Goal: Task Accomplishment & Management: Manage account settings

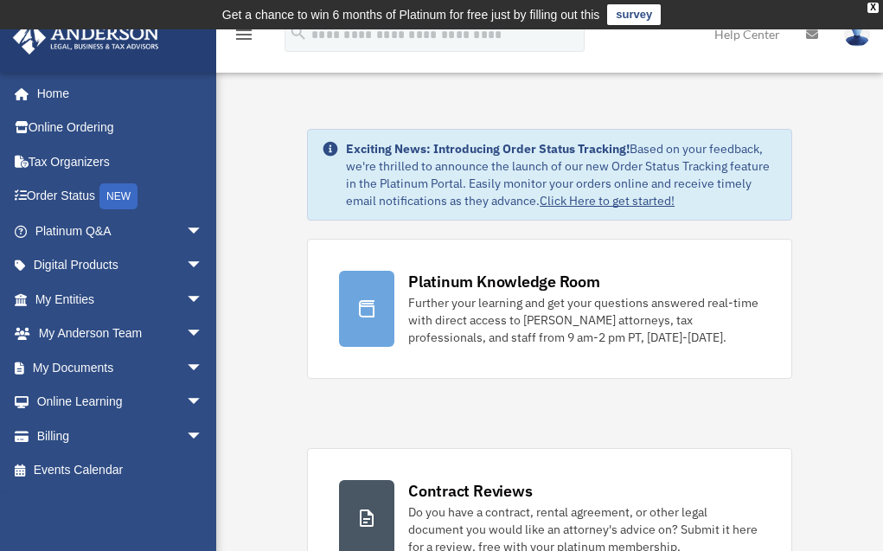
scroll to position [30, 0]
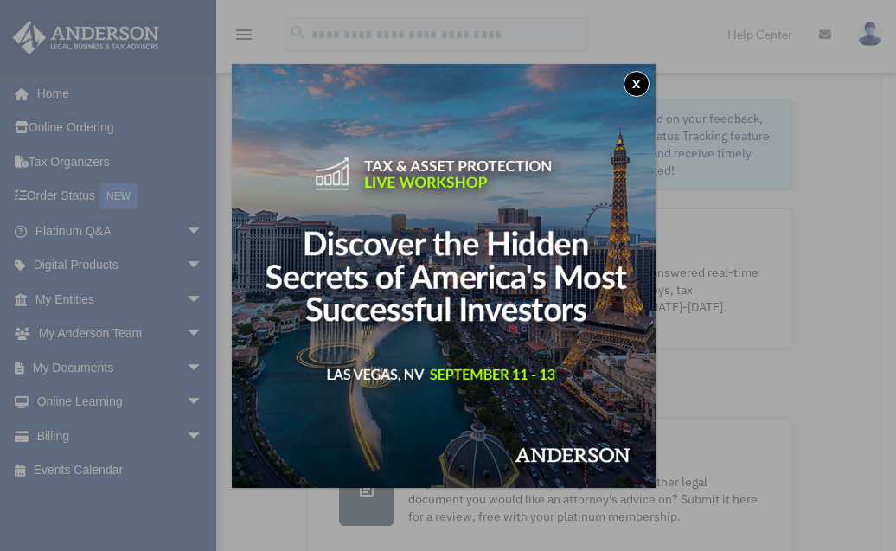
click at [636, 82] on button "x" at bounding box center [637, 84] width 26 height 26
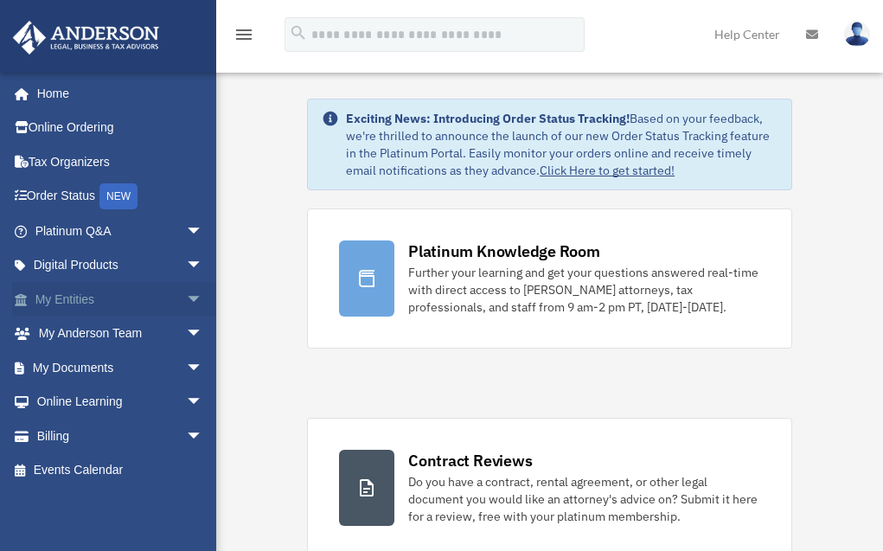
click at [72, 302] on link "My Entities arrow_drop_down" at bounding box center [120, 299] width 217 height 35
click at [72, 298] on link "My Entities arrow_drop_down" at bounding box center [120, 299] width 217 height 35
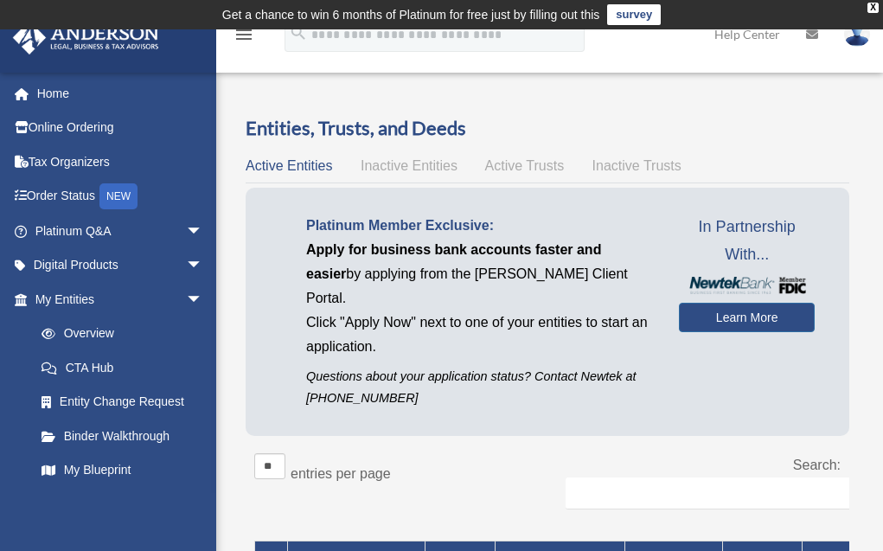
click at [417, 165] on span "Inactive Entities" at bounding box center [409, 165] width 97 height 15
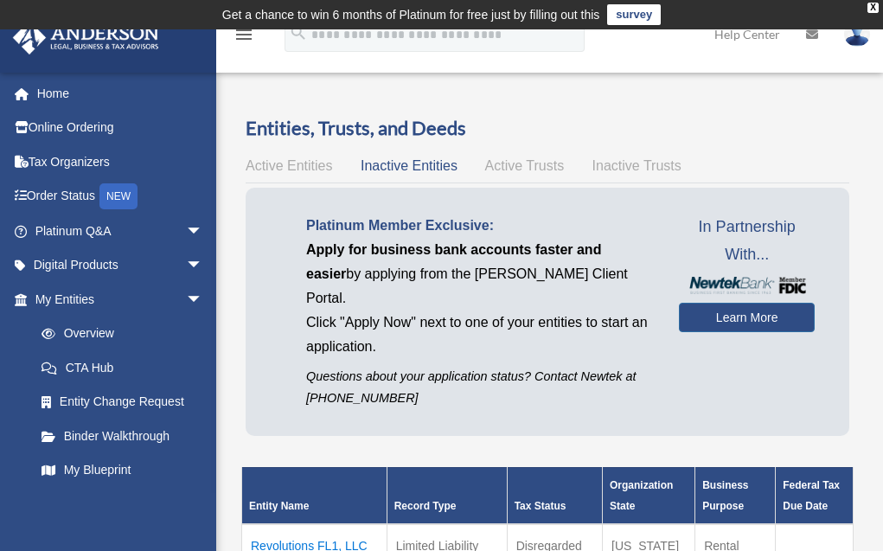
click at [280, 163] on span "Active Entities" at bounding box center [289, 165] width 86 height 15
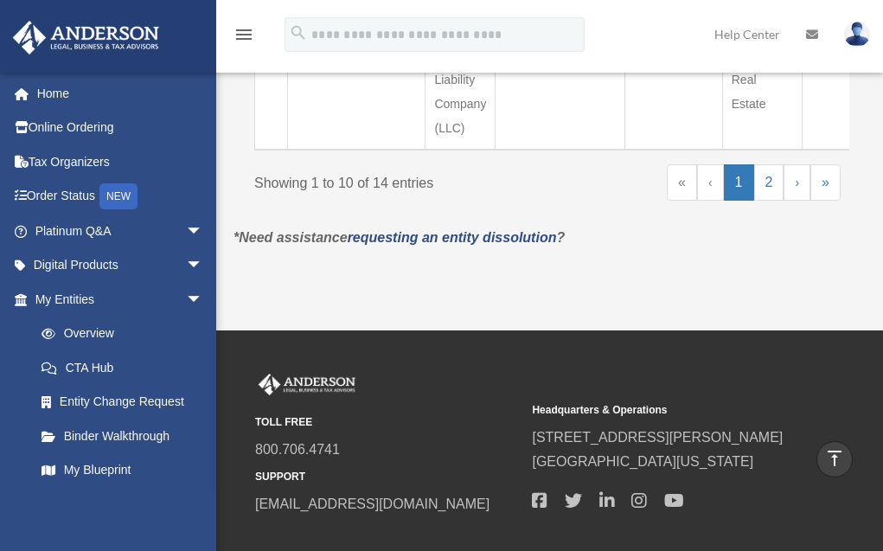
scroll to position [1399, 0]
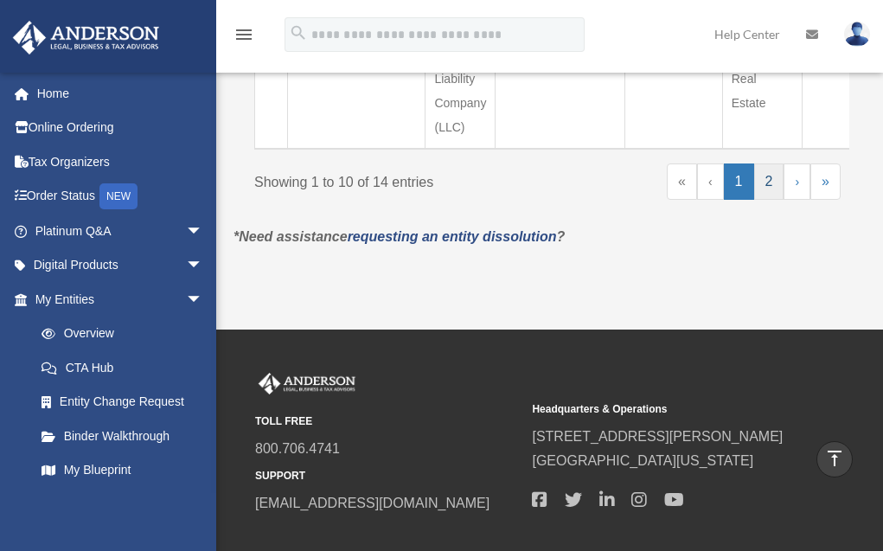
click at [766, 200] on link "2" at bounding box center [769, 181] width 30 height 36
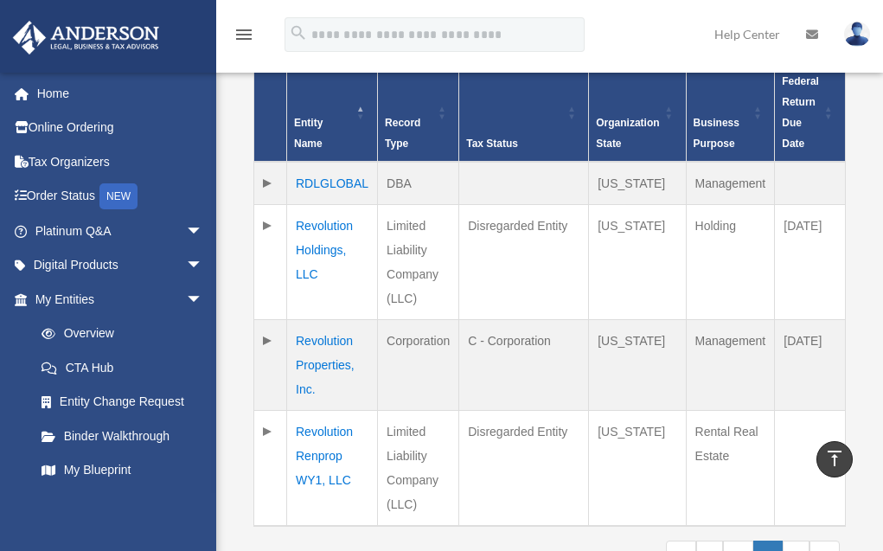
scroll to position [481, 0]
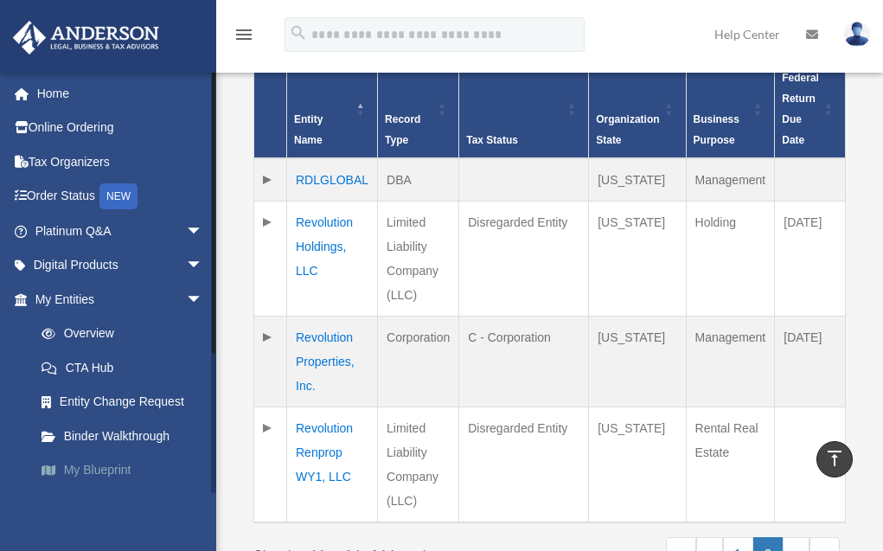
click at [77, 465] on link "My Blueprint" at bounding box center [126, 470] width 205 height 35
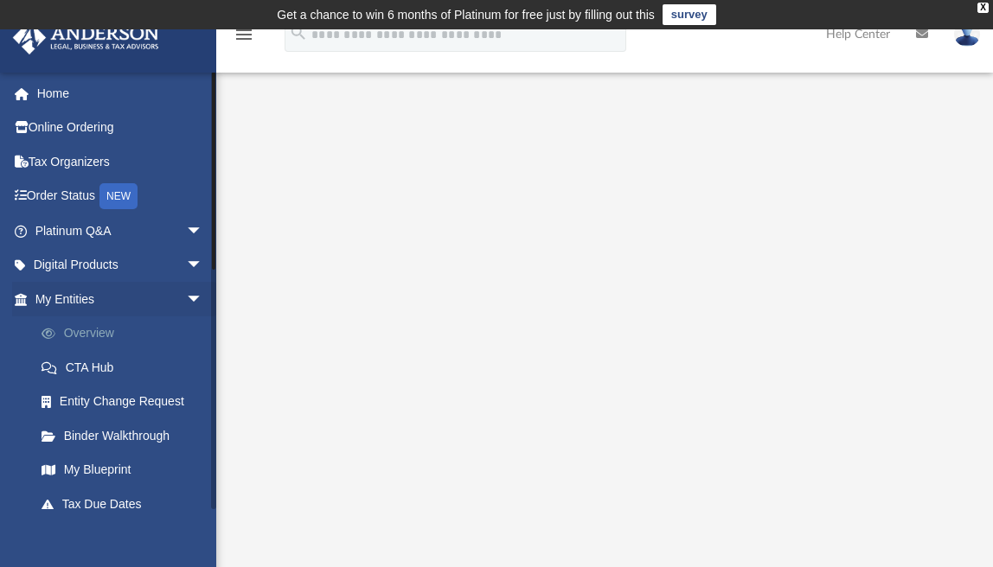
click at [67, 330] on link "Overview" at bounding box center [126, 334] width 205 height 35
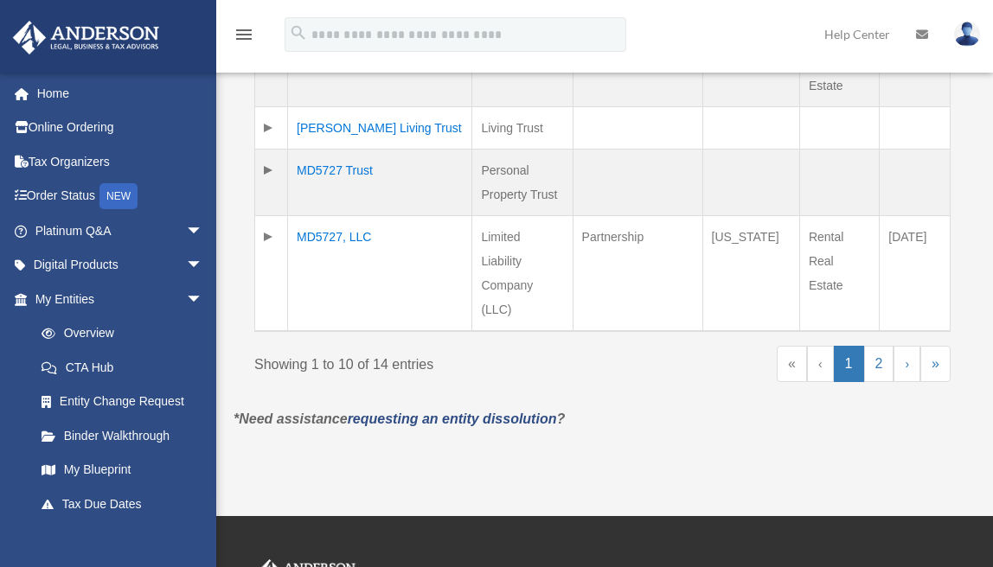
scroll to position [1053, 0]
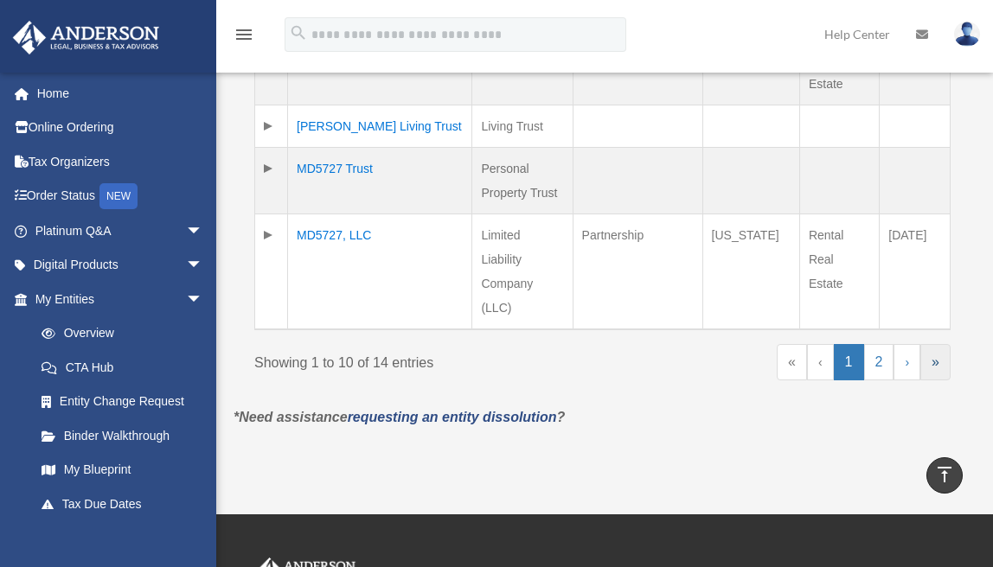
click at [938, 344] on link "»" at bounding box center [935, 362] width 30 height 36
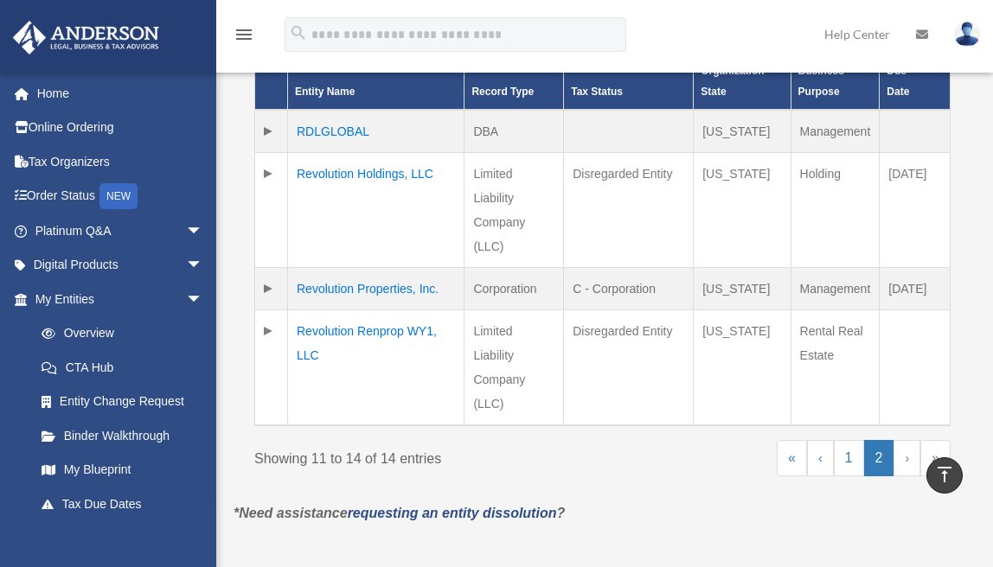
scroll to position [576, 0]
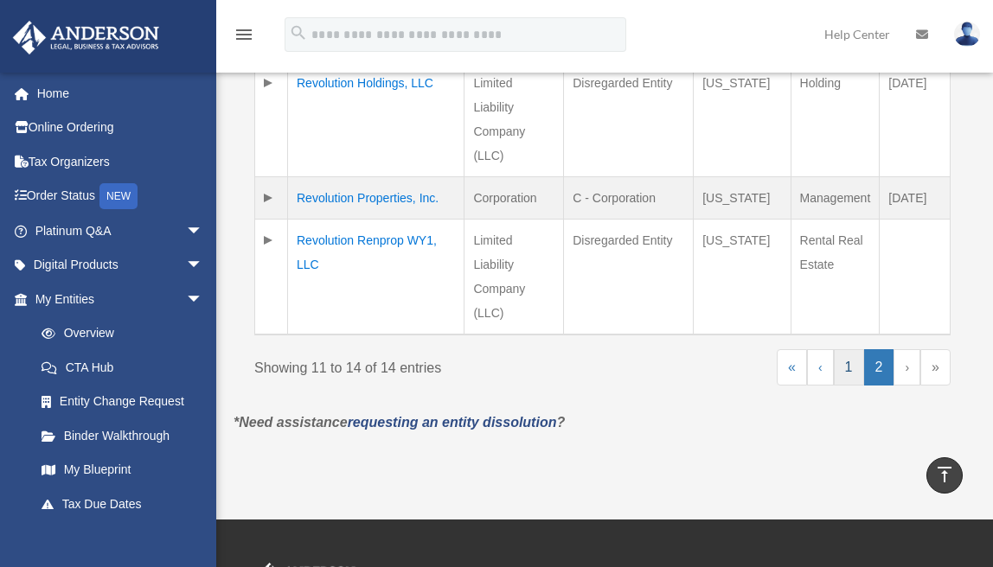
click at [848, 370] on link "1" at bounding box center [849, 367] width 30 height 36
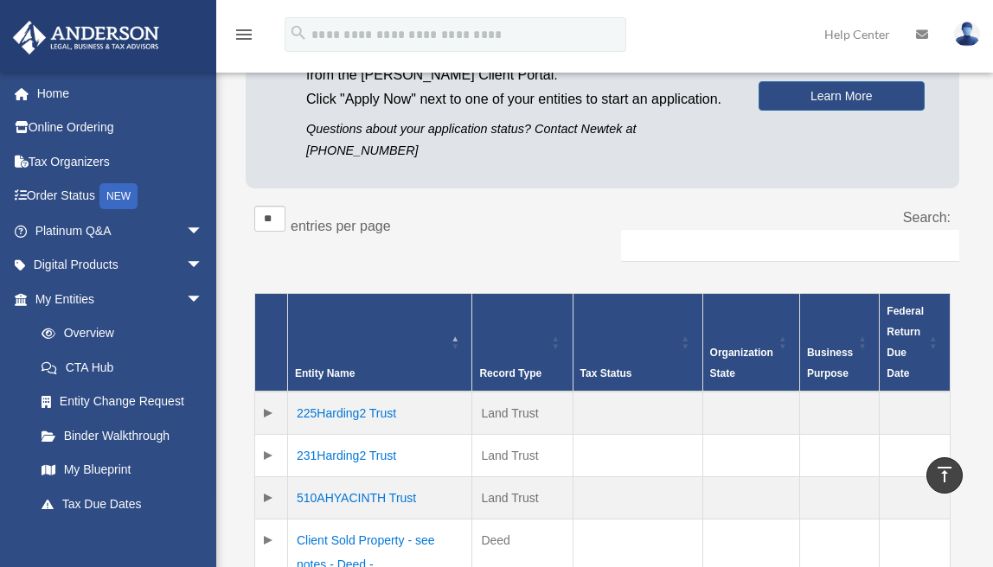
scroll to position [199, 0]
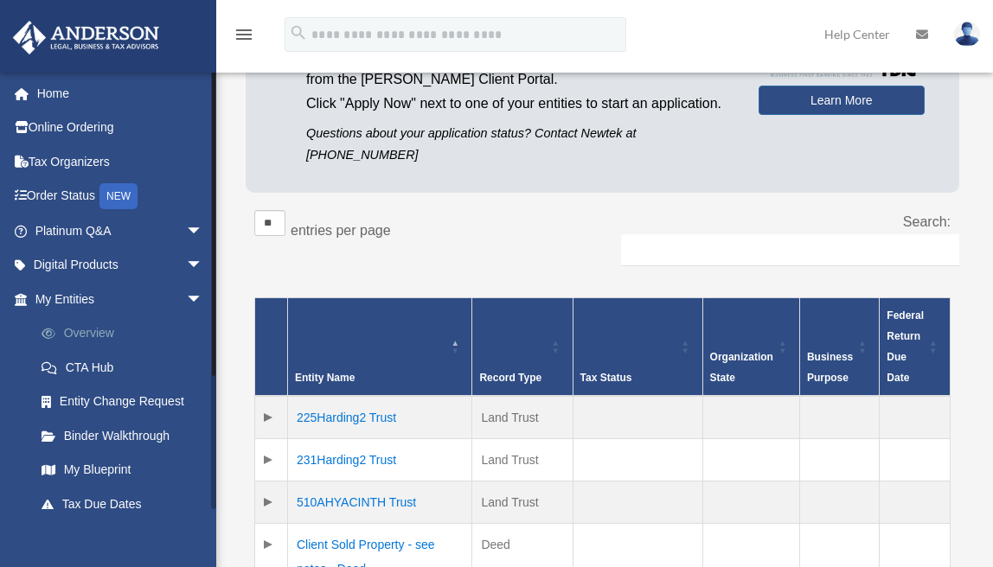
click at [93, 331] on link "Overview" at bounding box center [126, 334] width 205 height 35
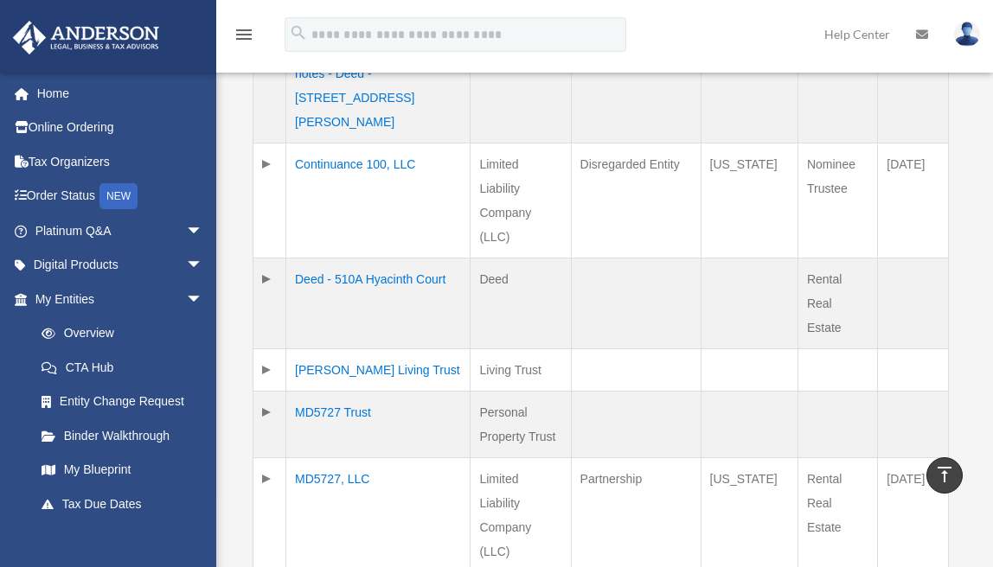
scroll to position [803, 0]
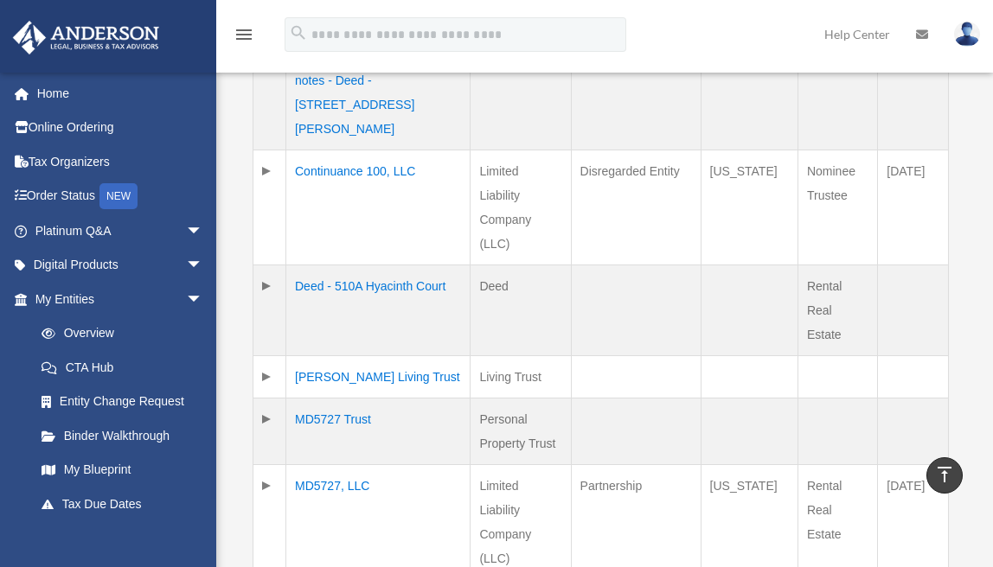
click at [270, 356] on td at bounding box center [269, 377] width 33 height 42
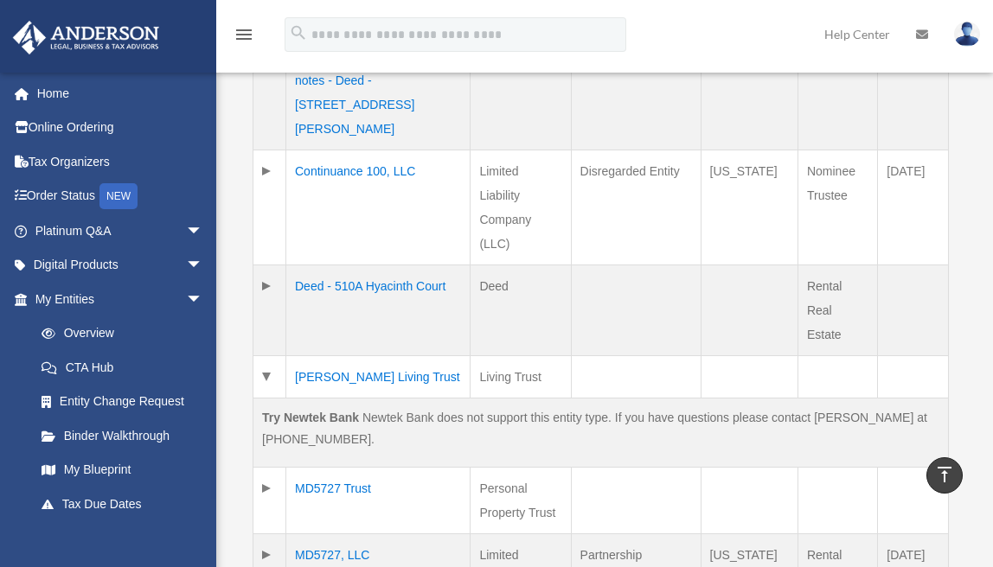
click at [270, 356] on td at bounding box center [269, 377] width 33 height 42
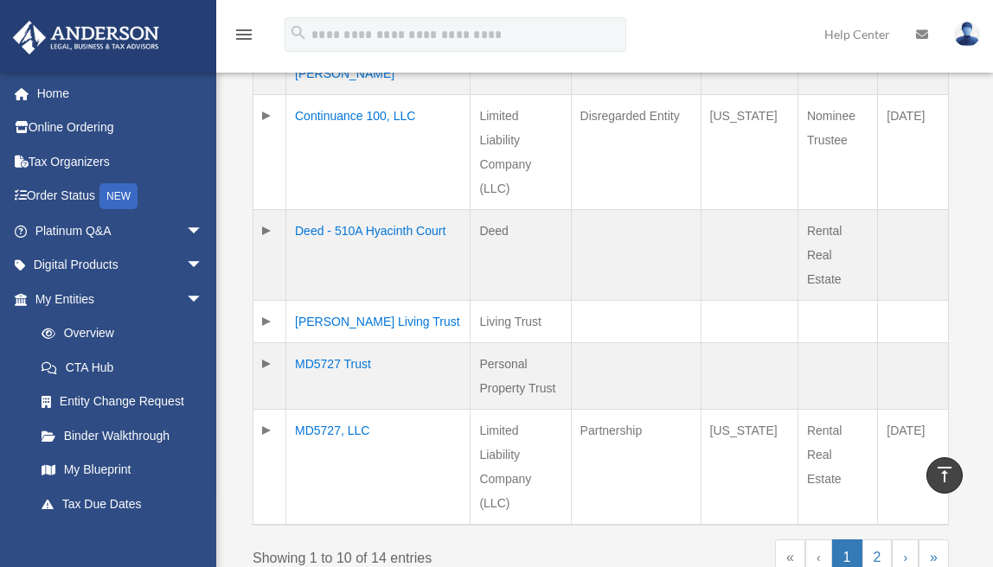
scroll to position [884, 0]
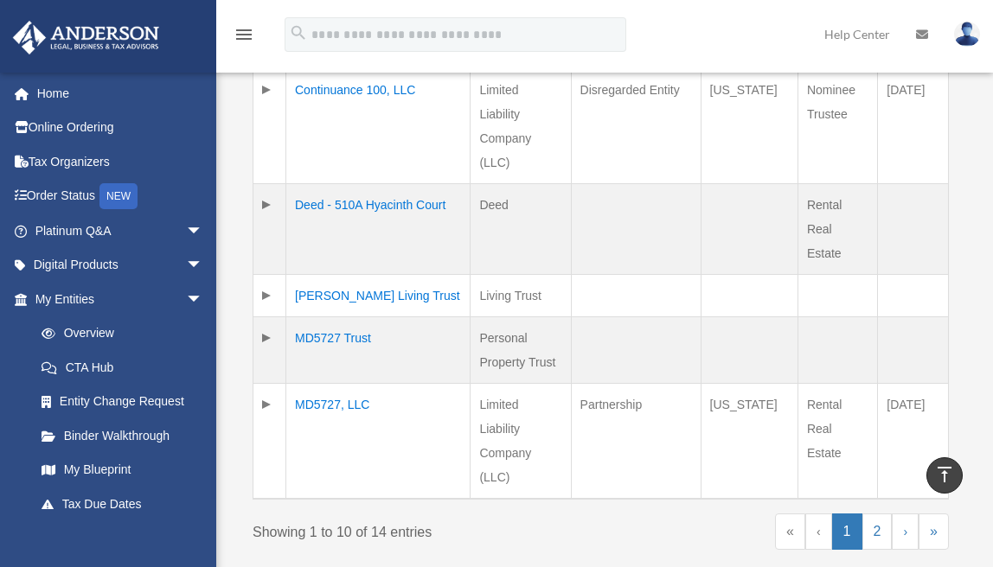
click at [266, 317] on td at bounding box center [269, 350] width 33 height 67
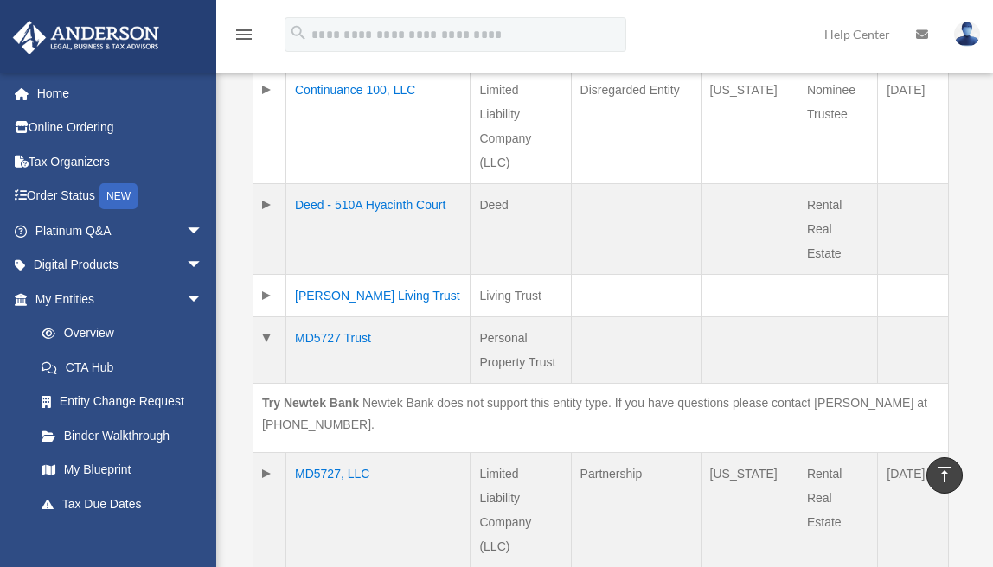
click at [374, 317] on td "MD5727 Trust" at bounding box center [378, 350] width 184 height 67
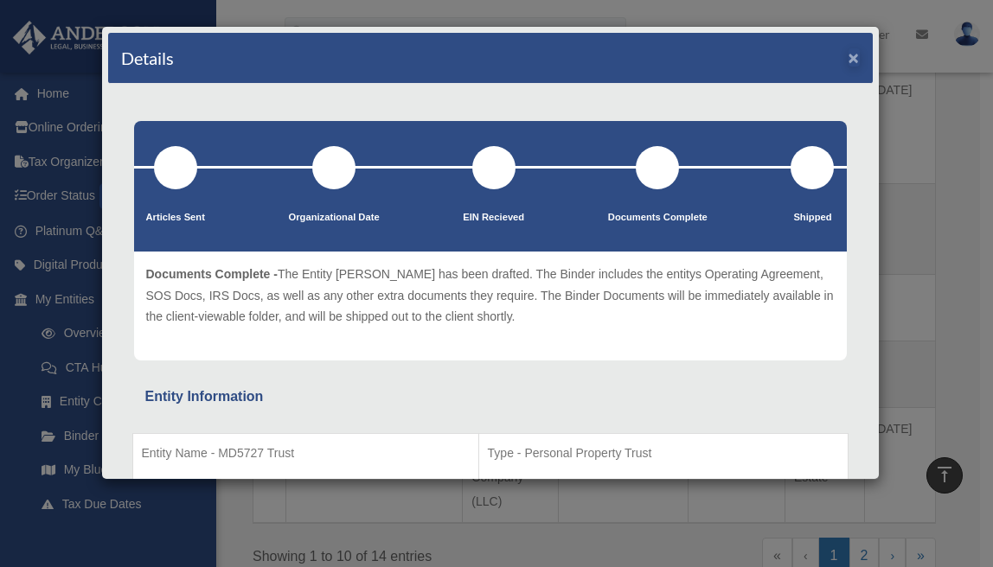
click at [848, 58] on button "×" at bounding box center [853, 57] width 11 height 18
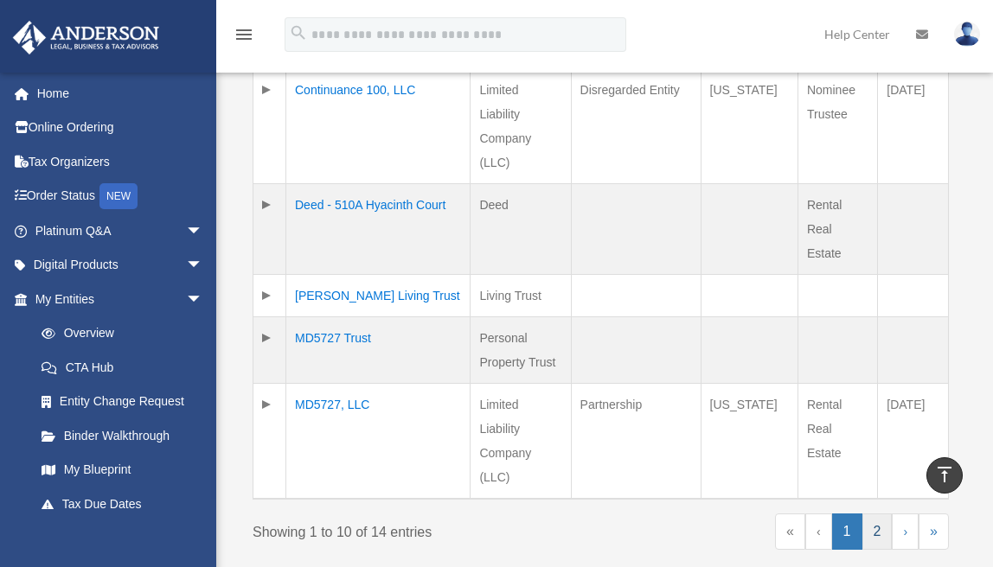
click at [875, 514] on link "2" at bounding box center [877, 532] width 30 height 36
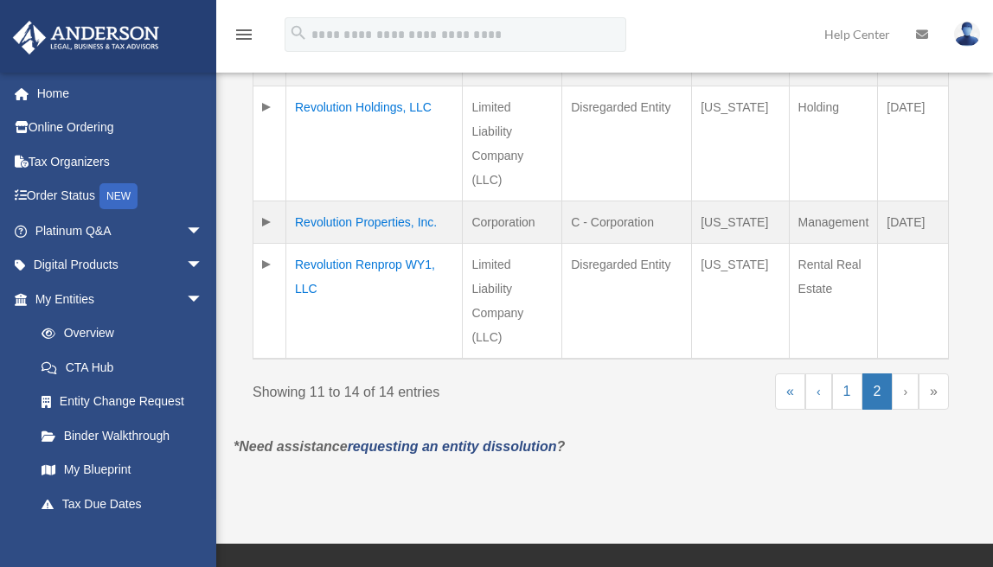
scroll to position [553, 0]
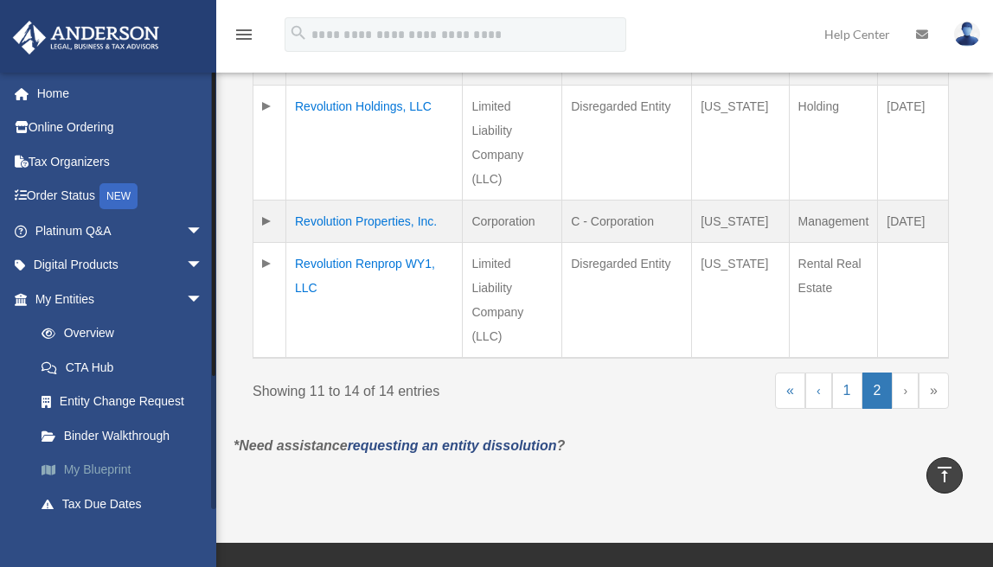
click at [121, 460] on link "My Blueprint" at bounding box center [126, 470] width 205 height 35
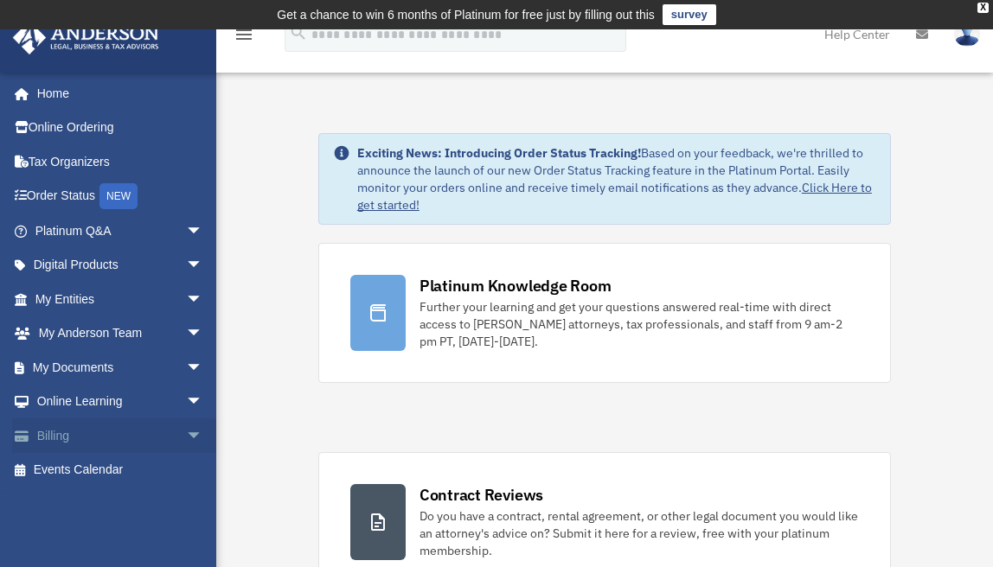
click at [57, 430] on link "Billing arrow_drop_down" at bounding box center [120, 436] width 217 height 35
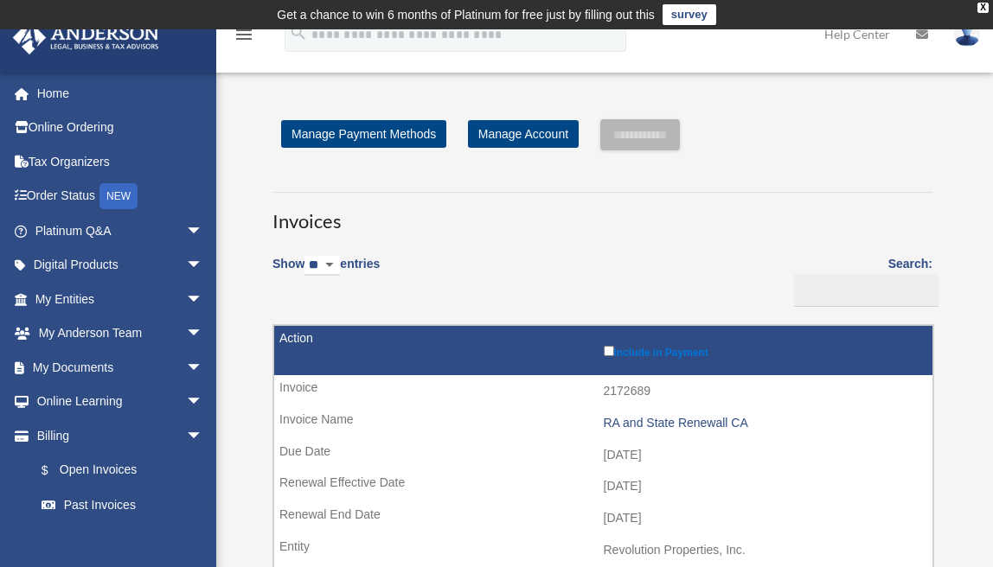
select select "***"
click at [861, 296] on input "Search:" at bounding box center [866, 290] width 144 height 33
type input "*"
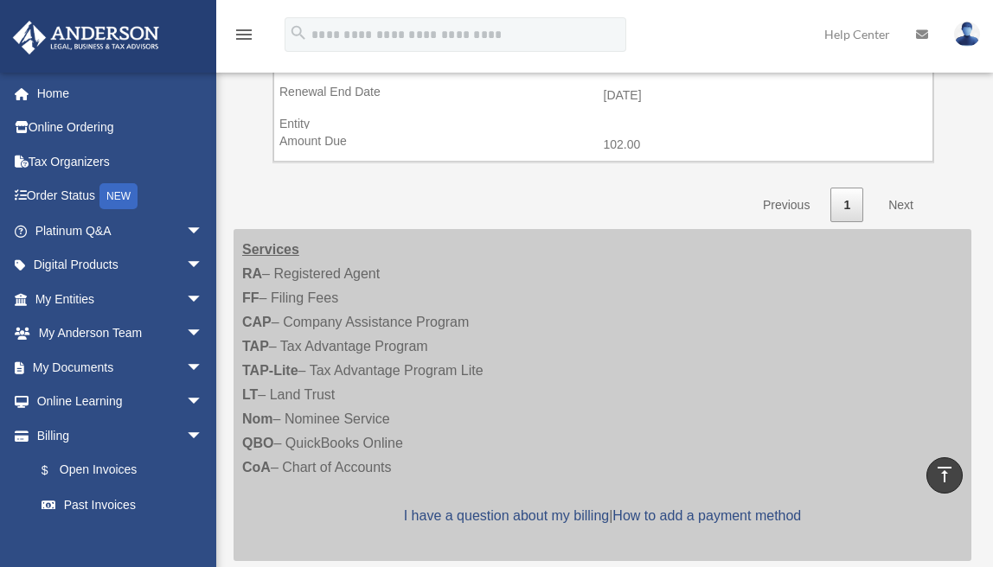
scroll to position [1232, 0]
click at [109, 502] on link "Past Invoices" at bounding box center [126, 505] width 205 height 35
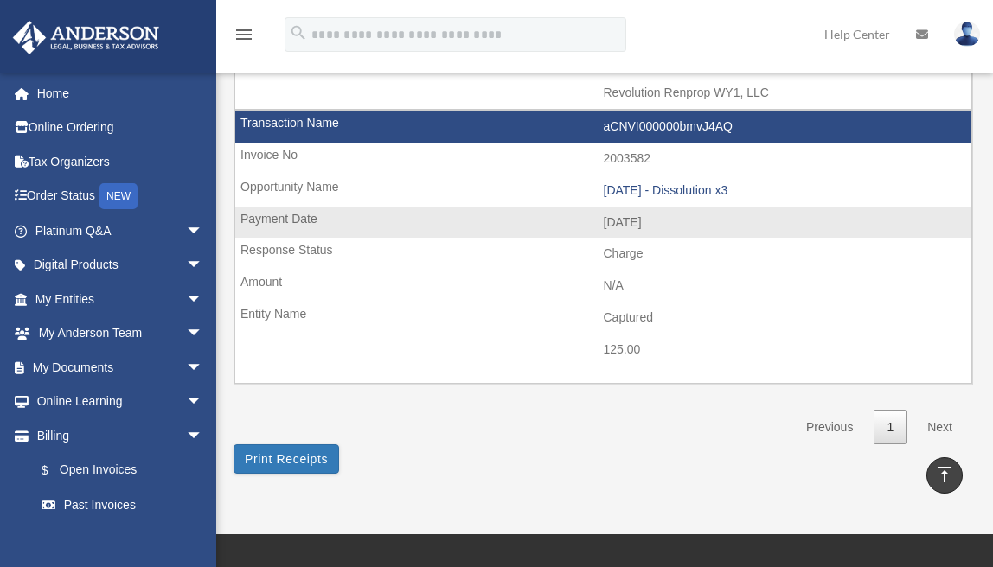
scroll to position [993, 0]
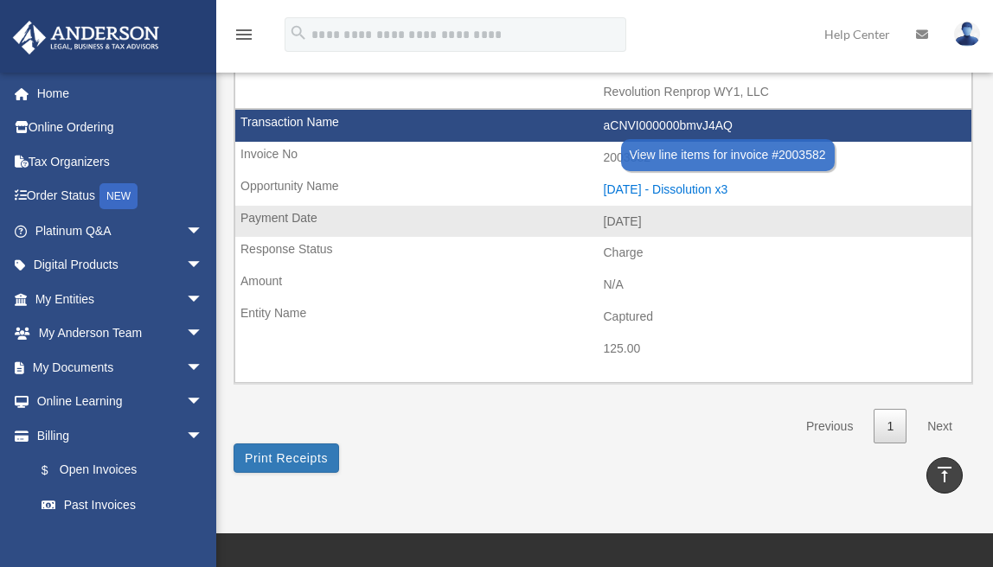
click at [710, 182] on div "[DATE] - Dissolution x3" at bounding box center [784, 189] width 360 height 15
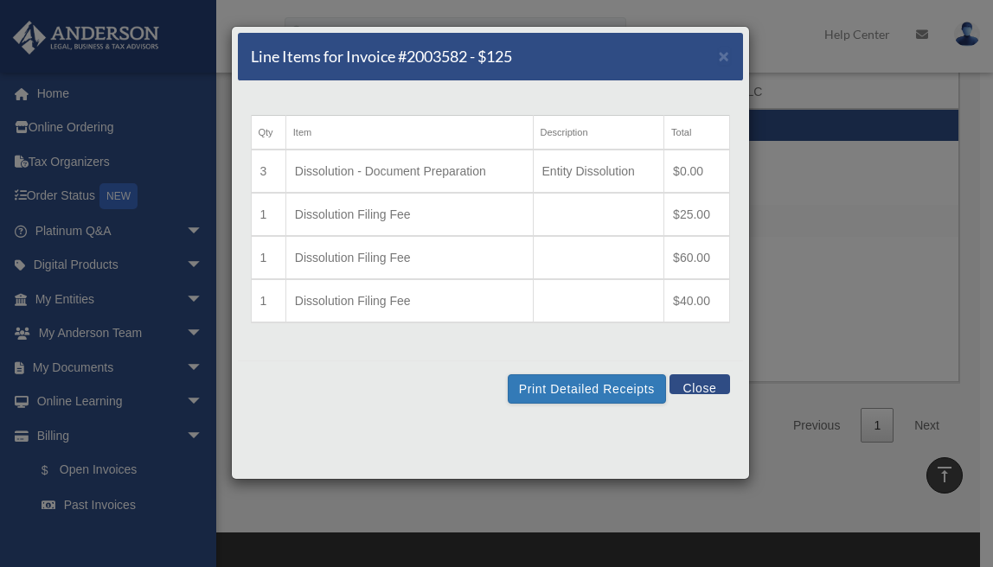
click at [698, 381] on button "Close" at bounding box center [699, 385] width 60 height 20
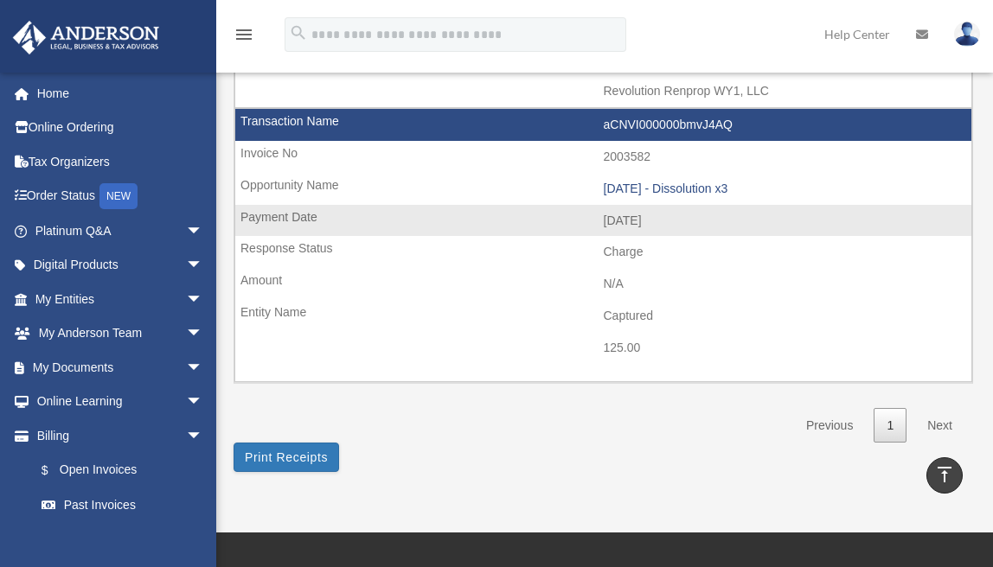
scroll to position [989, 0]
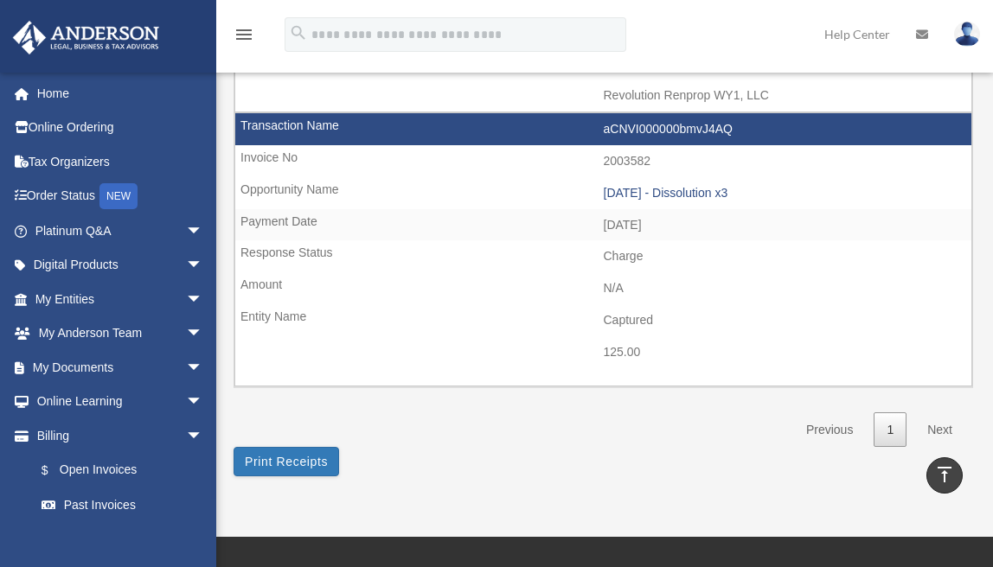
click at [935, 413] on link "Next" at bounding box center [939, 430] width 51 height 35
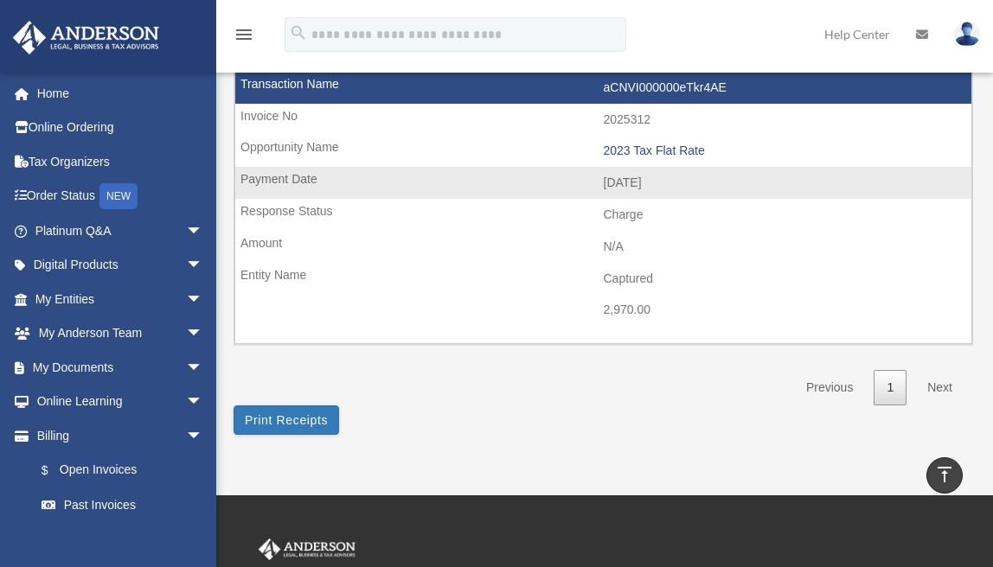
scroll to position [464, 0]
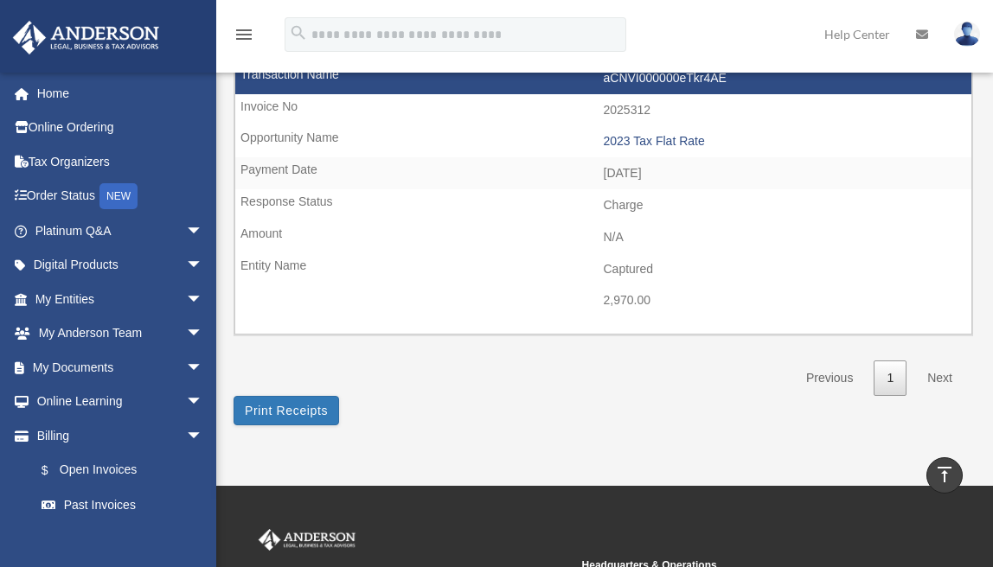
click at [935, 365] on link "Next" at bounding box center [939, 378] width 51 height 35
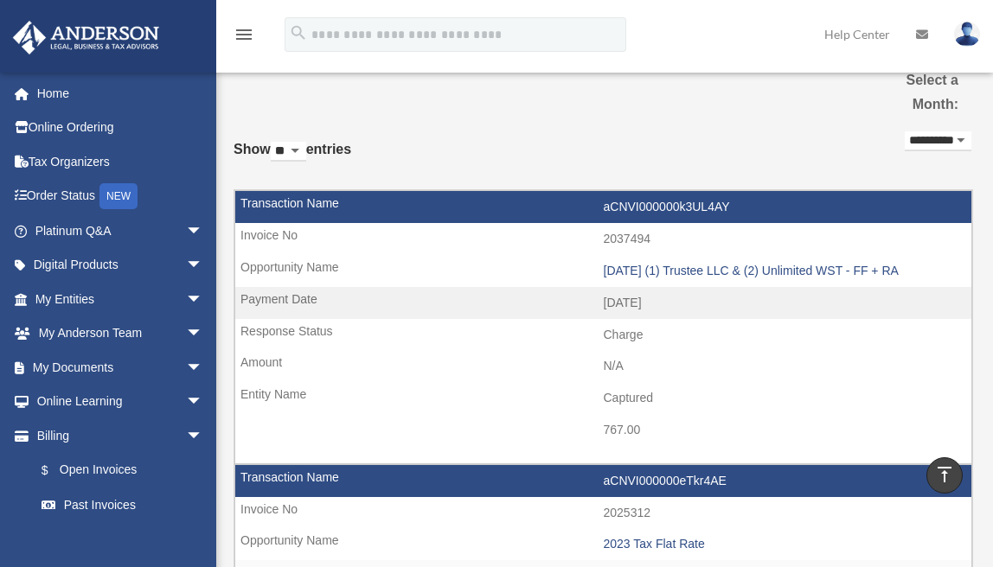
scroll to position [62, 0]
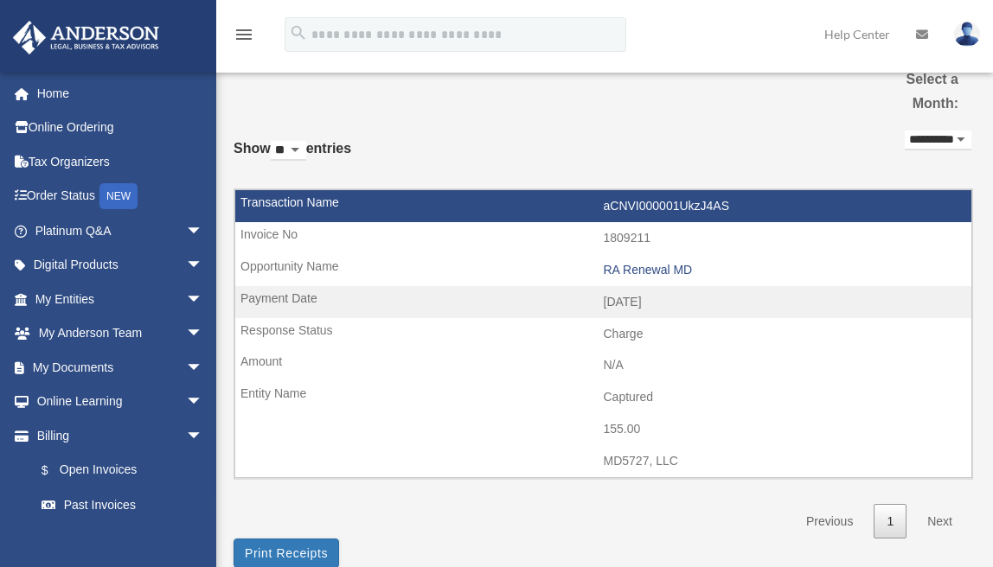
select select "**********"
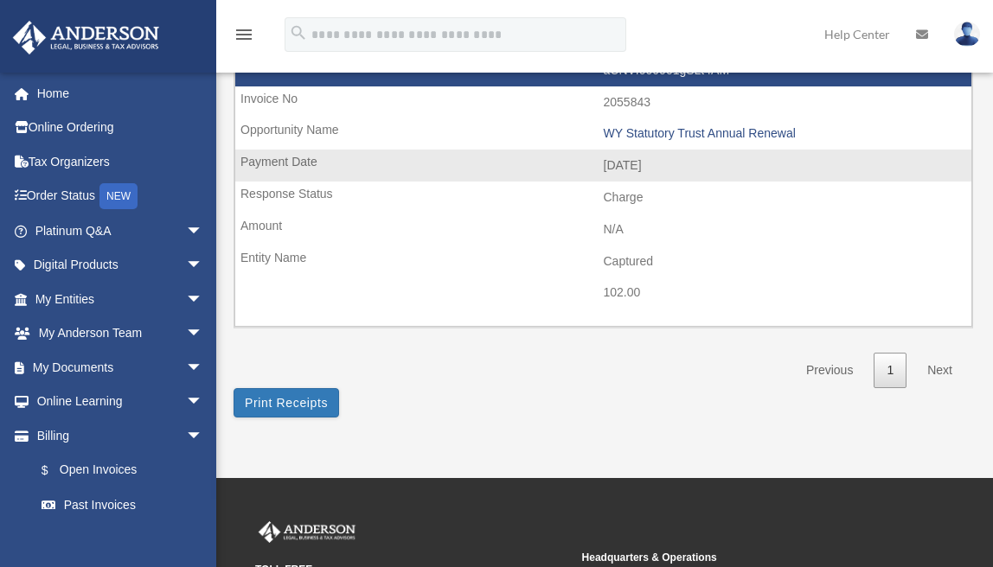
scroll to position [477, 0]
